Goal: Task Accomplishment & Management: Use online tool/utility

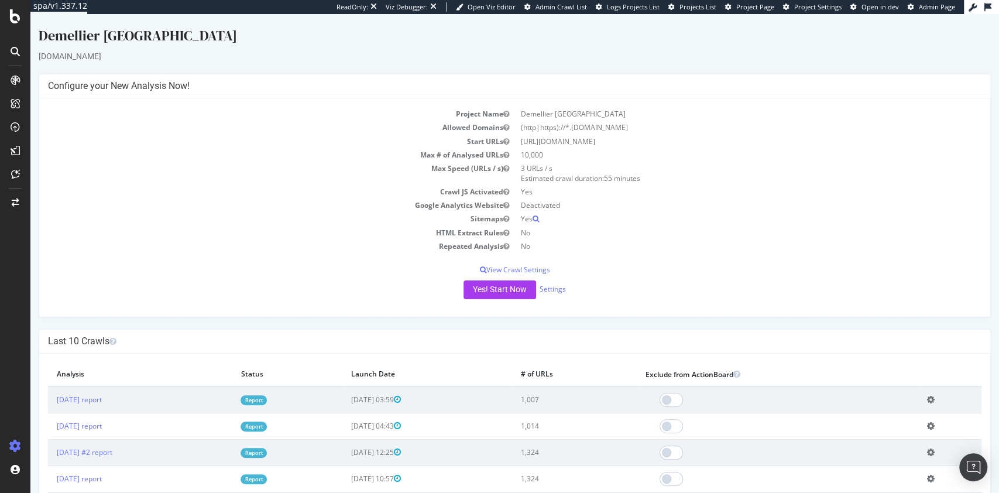
click at [267, 399] on link "Report" at bounding box center [254, 400] width 26 height 10
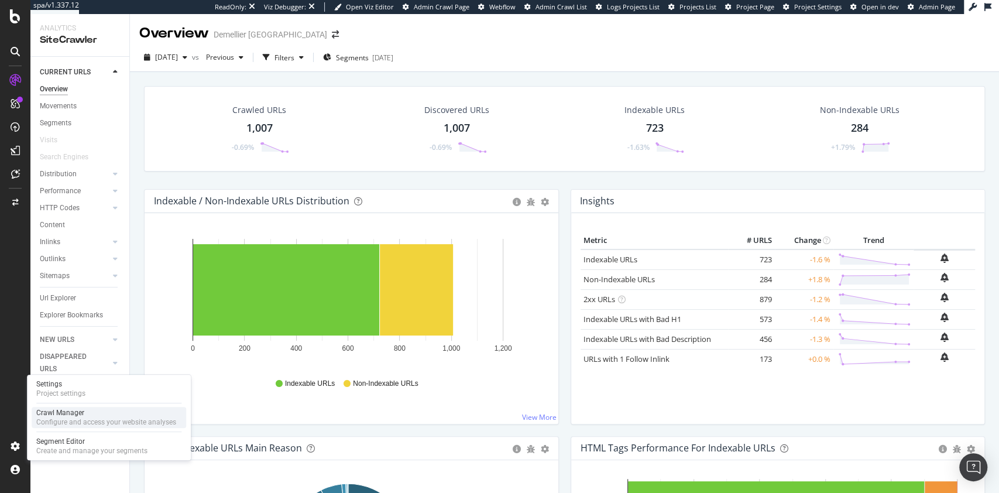
click at [90, 419] on div "Configure and access your website analyses" at bounding box center [106, 421] width 140 height 9
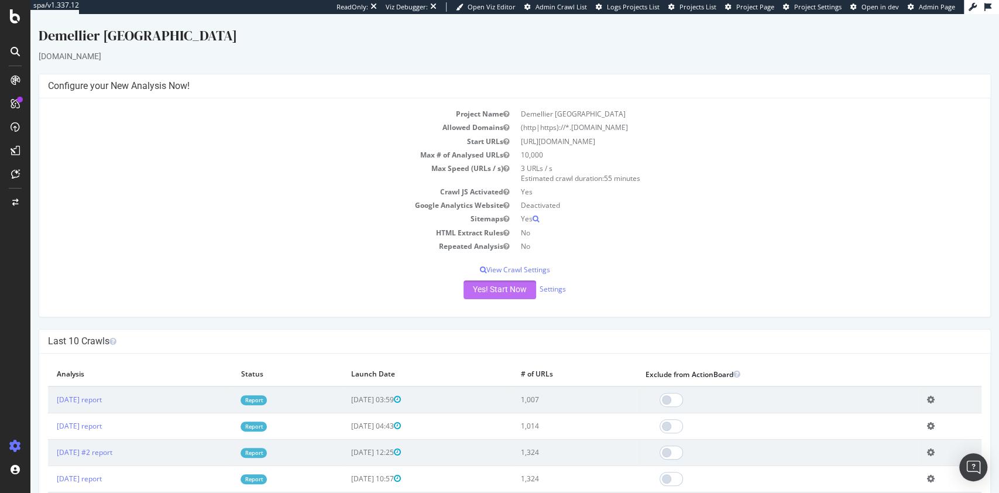
click at [508, 286] on button "Yes! Start Now" at bounding box center [500, 289] width 73 height 19
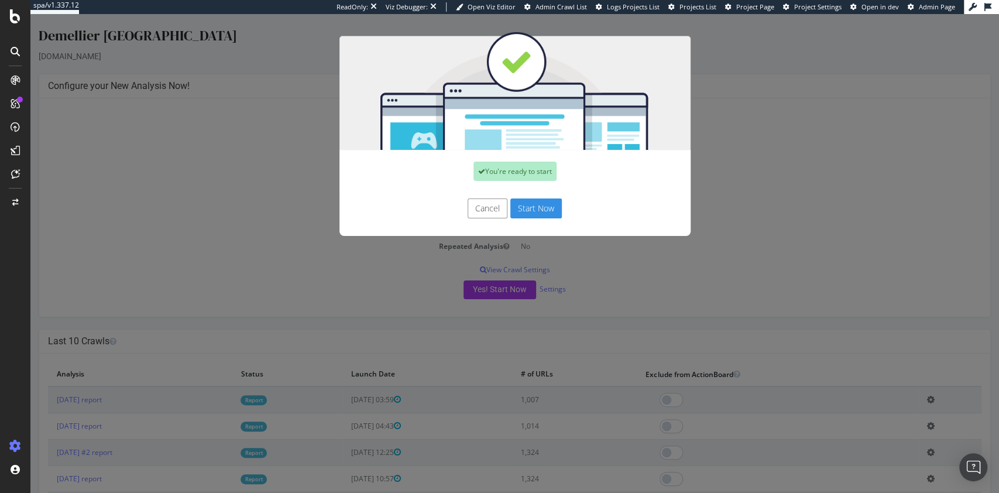
click at [535, 206] on button "Start Now" at bounding box center [537, 208] width 52 height 20
